Goal: Task Accomplishment & Management: Use online tool/utility

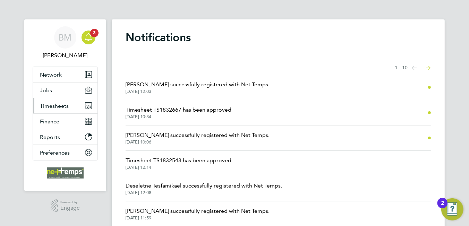
click at [59, 103] on span "Timesheets" at bounding box center [54, 106] width 29 height 7
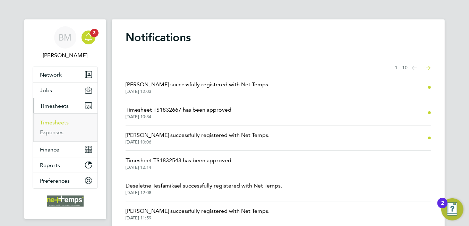
click at [62, 119] on link "Timesheets" at bounding box center [54, 122] width 29 height 7
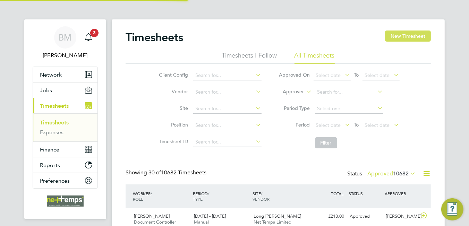
click at [410, 39] on button "New Timesheet" at bounding box center [408, 36] width 46 height 11
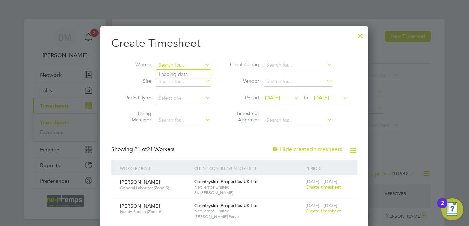
click at [167, 63] on input at bounding box center [183, 65] width 55 height 10
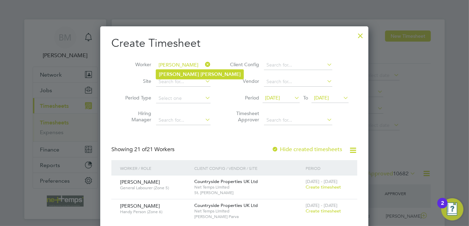
click at [201, 73] on b "[PERSON_NAME]" at bounding box center [221, 75] width 40 height 6
click at [201, 75] on b "[PERSON_NAME]" at bounding box center [221, 75] width 40 height 6
type input "[PERSON_NAME]"
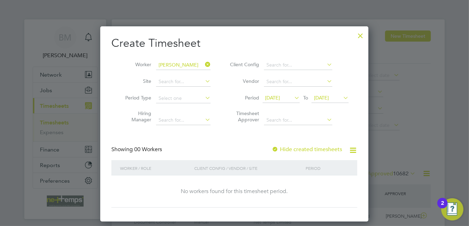
click at [292, 146] on label "Hide created timesheets" at bounding box center [307, 149] width 70 height 7
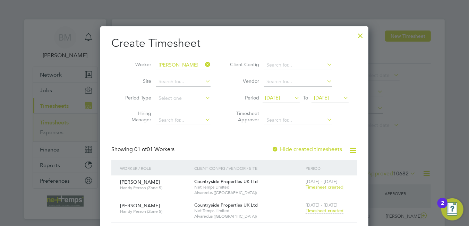
click at [321, 211] on span "Timesheet created" at bounding box center [325, 211] width 38 height 6
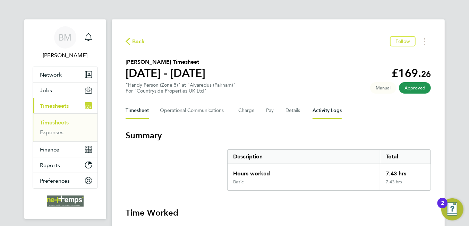
click at [327, 111] on Logs-tab "Activity Logs" at bounding box center [327, 110] width 29 height 17
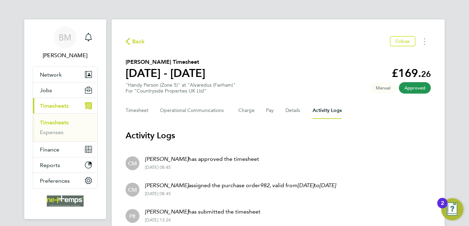
click at [141, 45] on span "Back" at bounding box center [138, 41] width 13 height 8
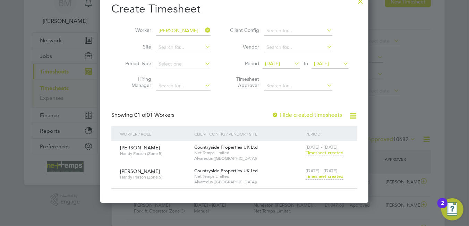
click at [298, 117] on label "Hide created timesheets" at bounding box center [307, 115] width 70 height 7
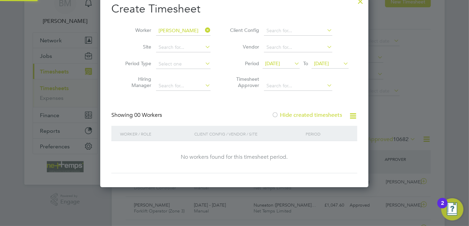
click at [298, 117] on label "Hide created timesheets" at bounding box center [307, 115] width 70 height 7
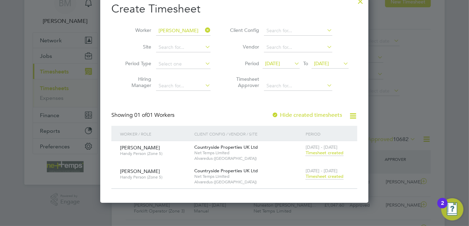
click at [276, 64] on span "[DATE]" at bounding box center [272, 63] width 15 height 6
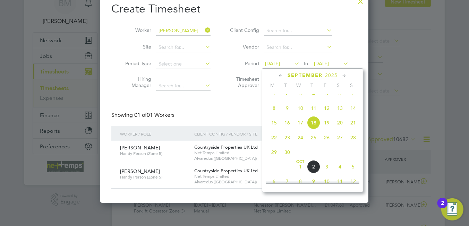
click at [274, 127] on span "15" at bounding box center [274, 122] width 13 height 13
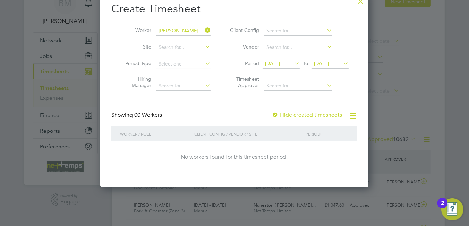
click at [324, 67] on span "[DATE]" at bounding box center [330, 63] width 37 height 9
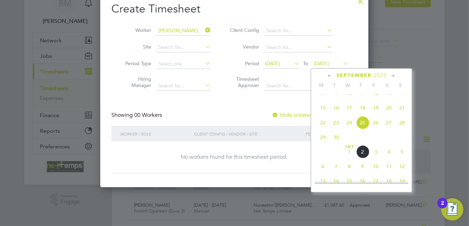
click at [405, 115] on span "21" at bounding box center [402, 107] width 13 height 13
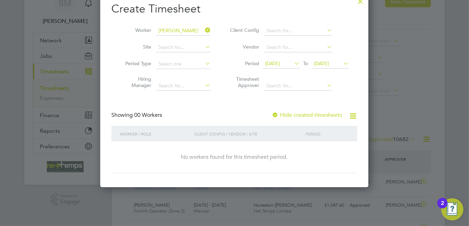
click at [293, 112] on label "Hide created timesheets" at bounding box center [307, 115] width 70 height 7
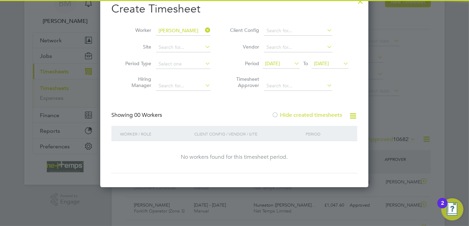
click at [294, 116] on label "Hide created timesheets" at bounding box center [307, 115] width 70 height 7
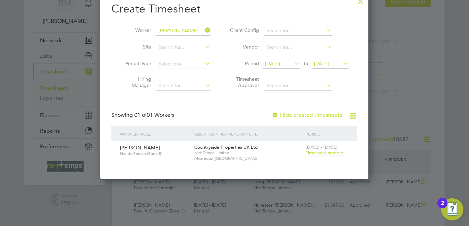
click at [320, 153] on span "Timesheet created" at bounding box center [325, 153] width 38 height 6
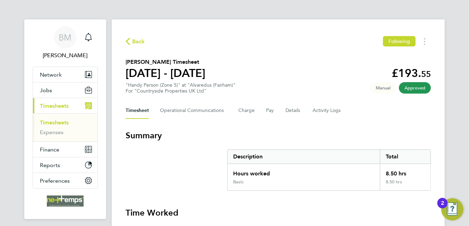
click at [141, 45] on span "Back" at bounding box center [138, 41] width 13 height 8
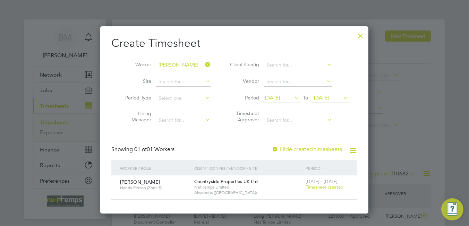
scroll to position [17, 60]
click at [360, 34] on div at bounding box center [360, 34] width 12 height 12
